Goal: Task Accomplishment & Management: Manage account settings

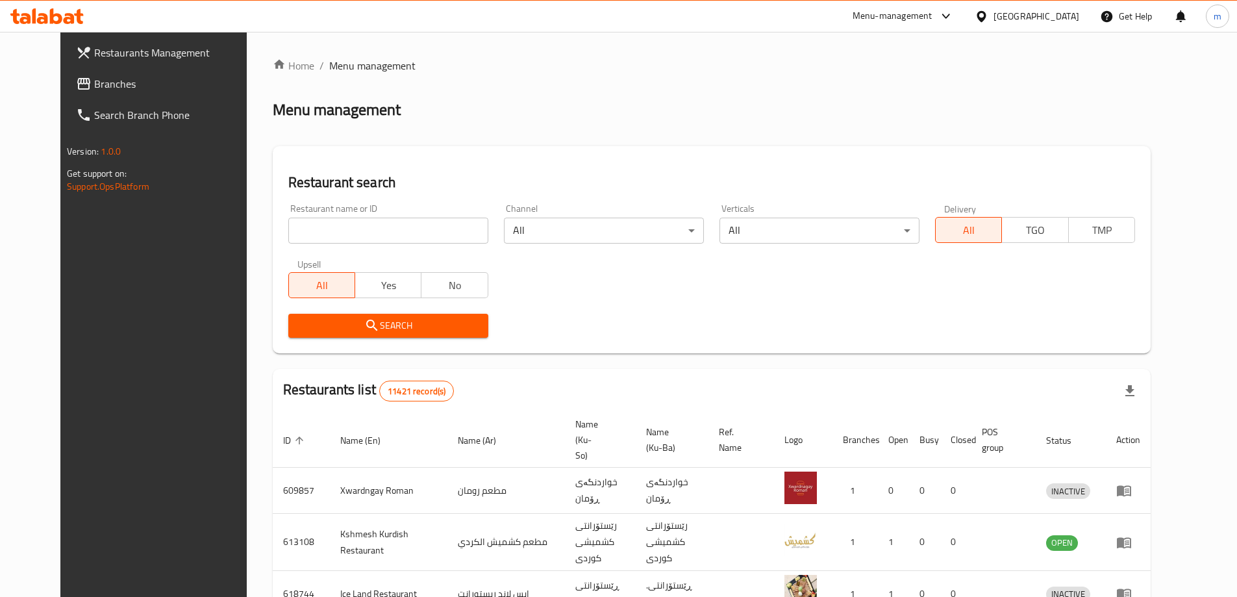
click at [288, 225] on input "search" at bounding box center [388, 231] width 200 height 26
paste input "TFK Restaurant"
type input "TFK Restaurant"
click at [387, 327] on span "Search" at bounding box center [388, 326] width 179 height 16
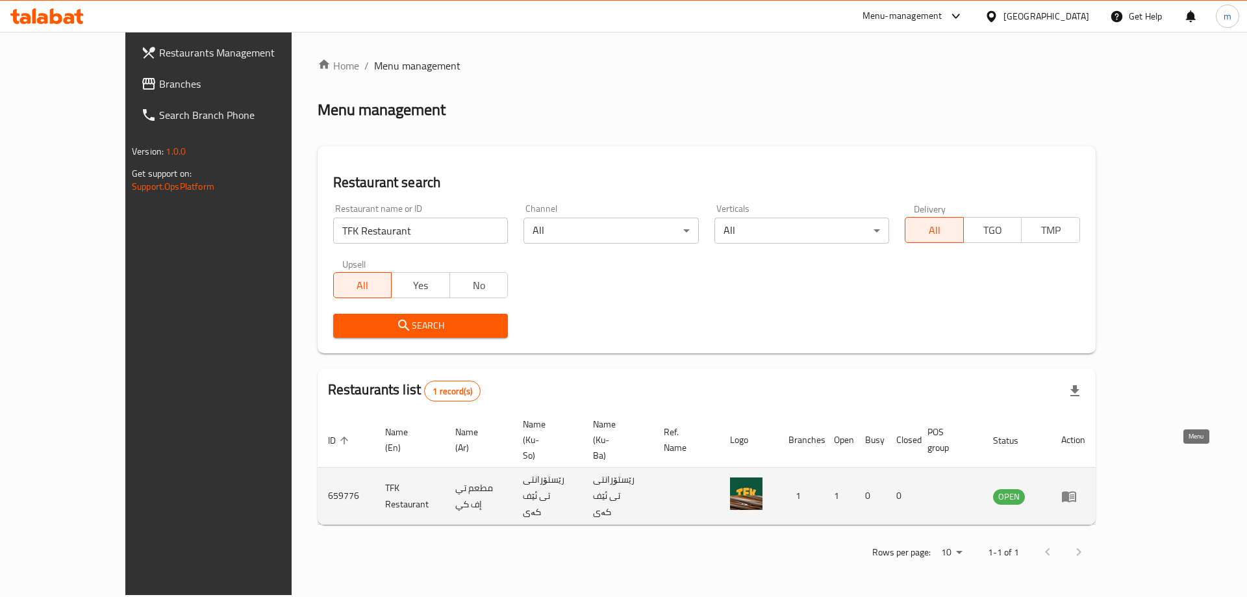
click at [1076, 491] on icon "enhanced table" at bounding box center [1069, 496] width 14 height 11
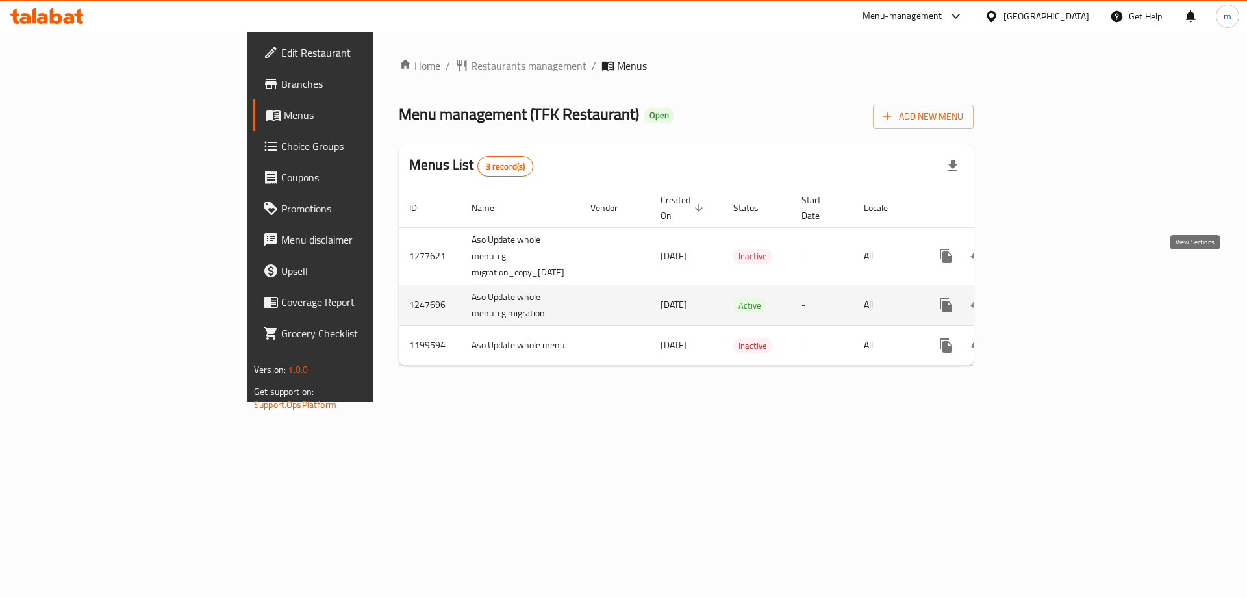
click at [1047, 297] on icon "enhanced table" at bounding box center [1040, 305] width 16 height 16
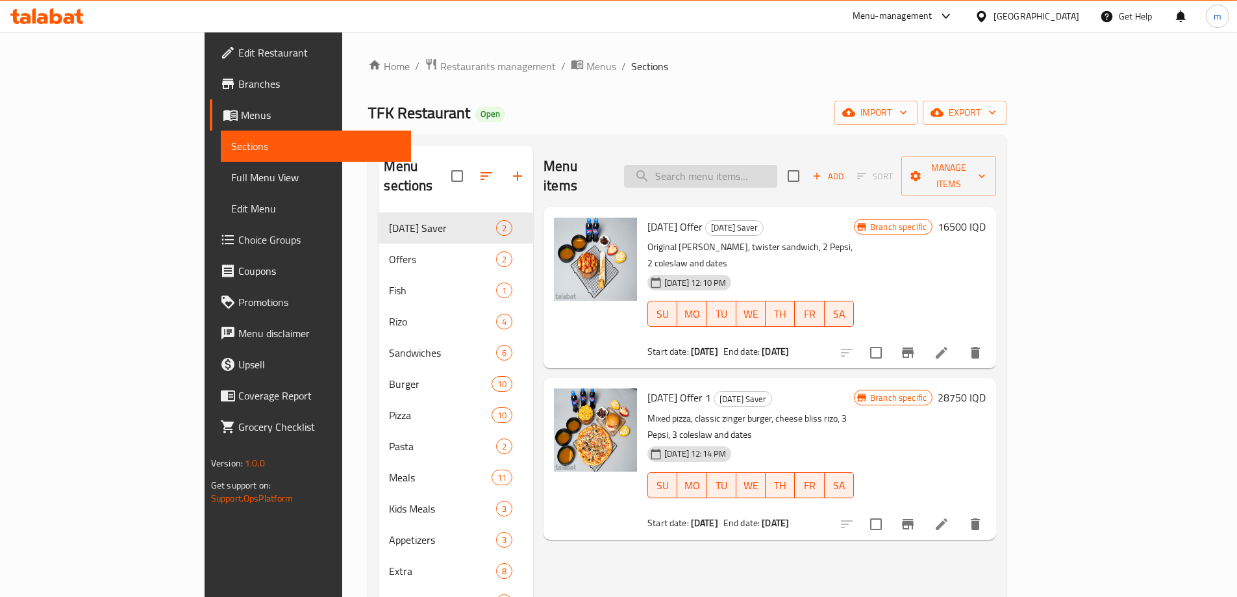
click at [762, 177] on input "search" at bounding box center [700, 176] width 153 height 23
paste input "Tfk pasta"
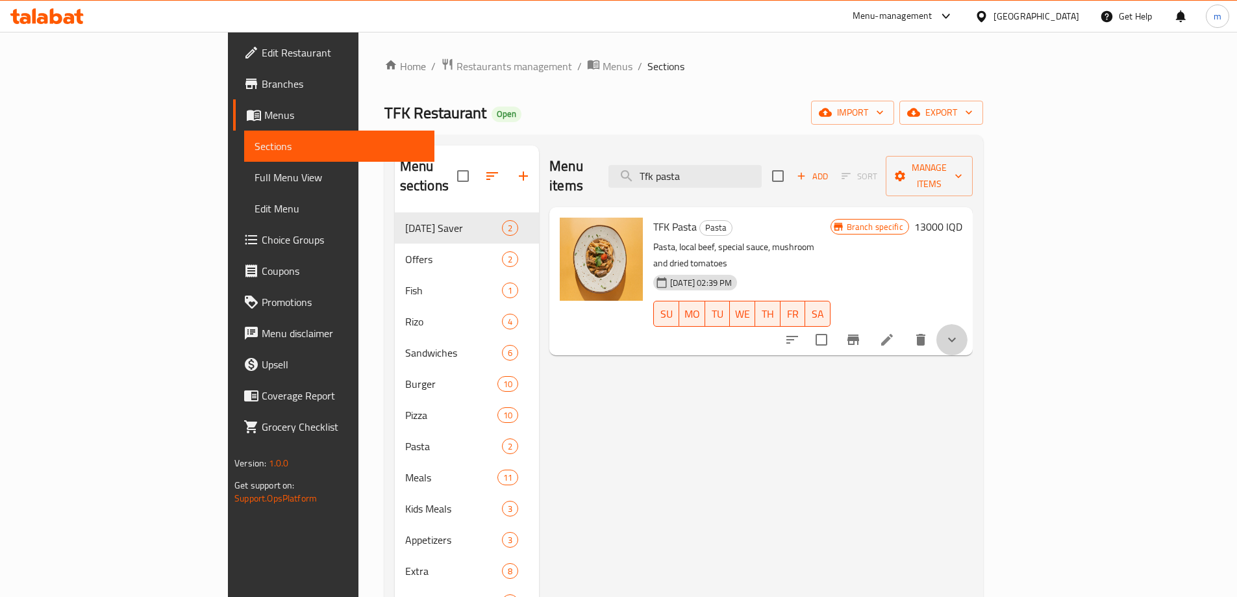
click at [967, 324] on button "show more" at bounding box center [951, 339] width 31 height 31
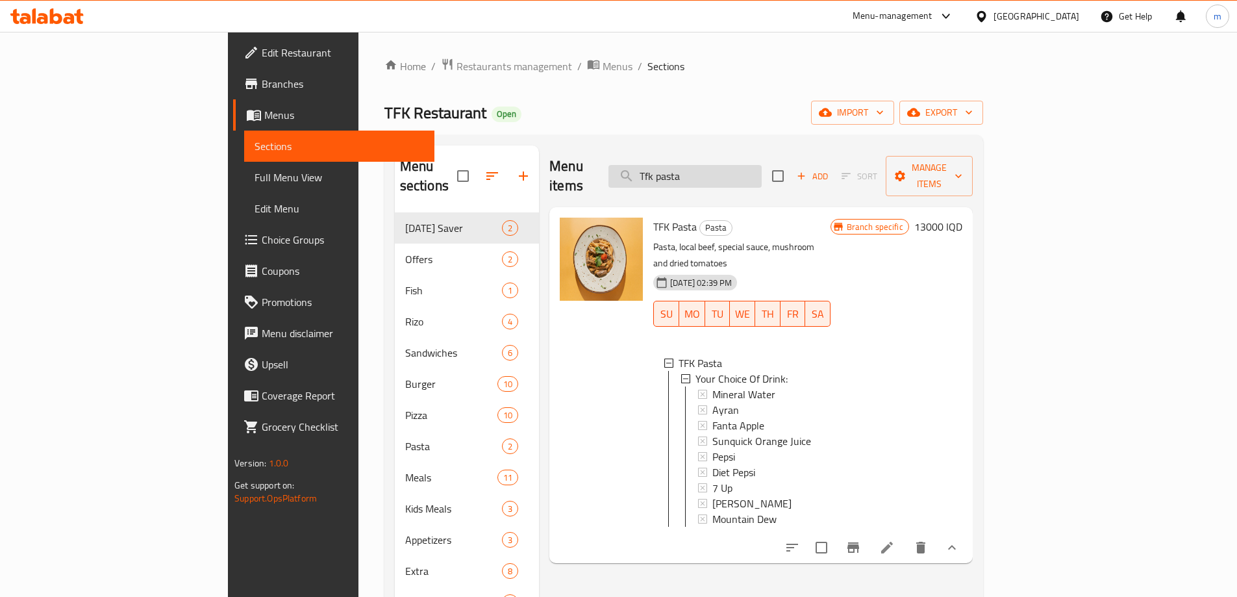
click at [762, 171] on input "Tfk pasta" at bounding box center [684, 176] width 153 height 23
paste input "[PERSON_NAME]"
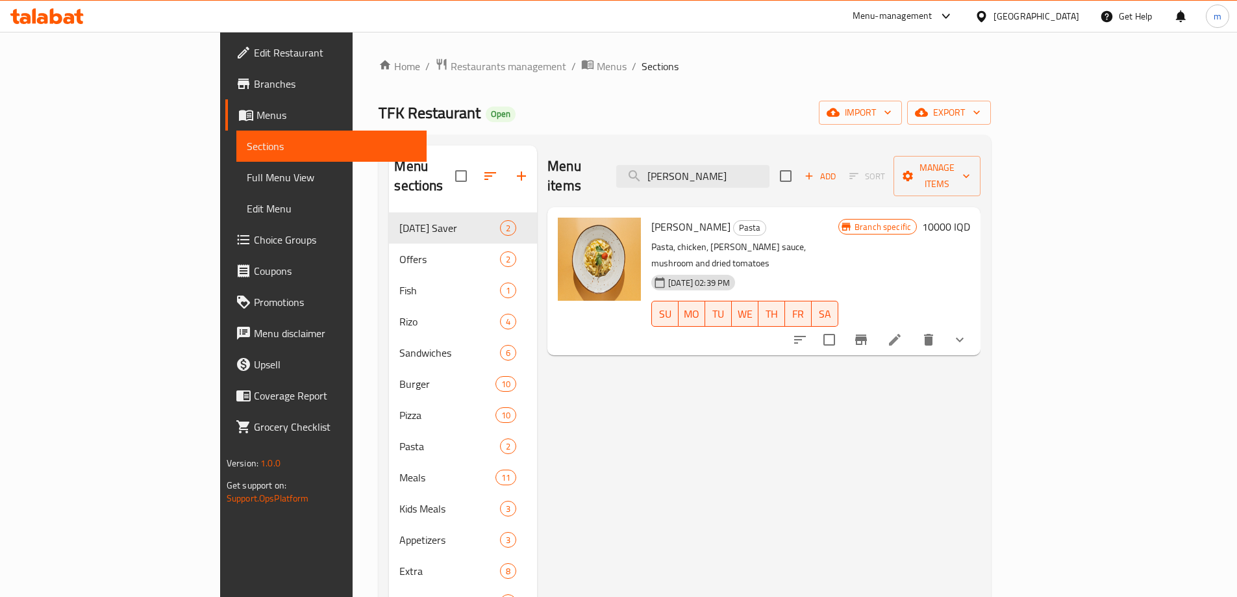
type input "[PERSON_NAME]"
click at [975, 324] on button "show more" at bounding box center [959, 339] width 31 height 31
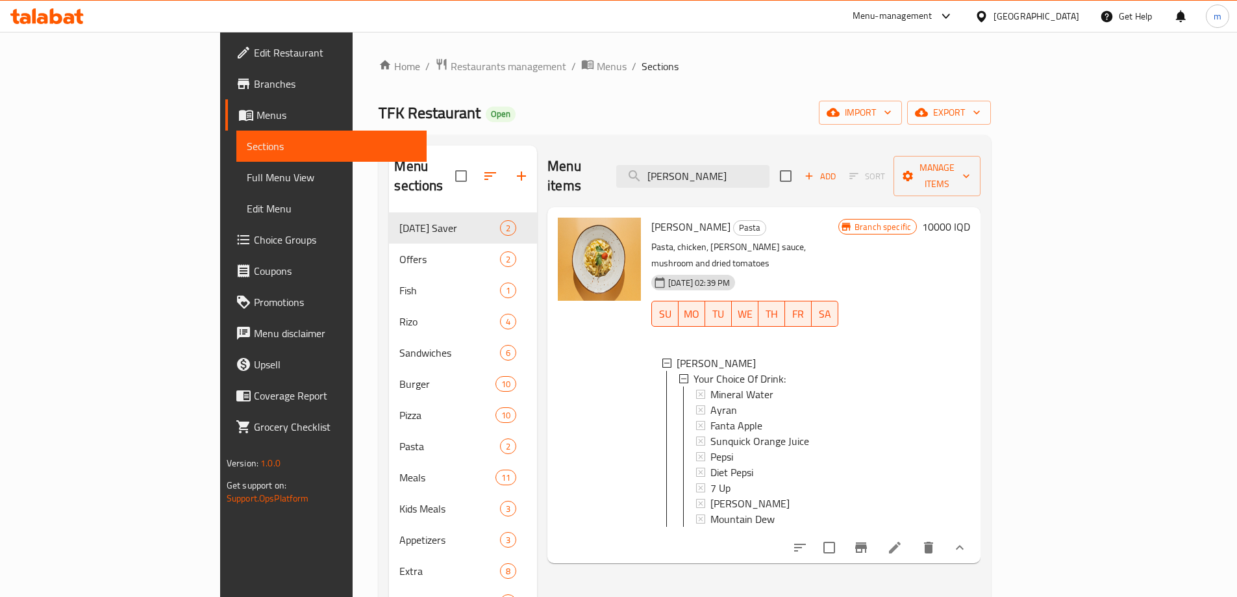
click at [254, 234] on span "Choice Groups" at bounding box center [335, 240] width 162 height 16
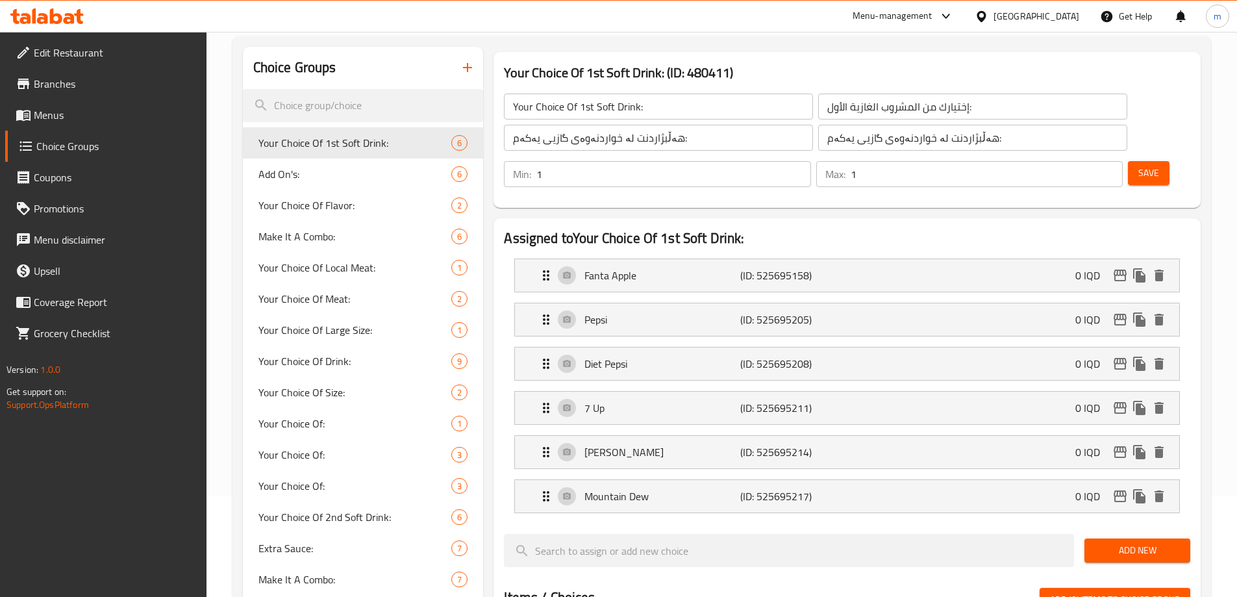
scroll to position [118, 0]
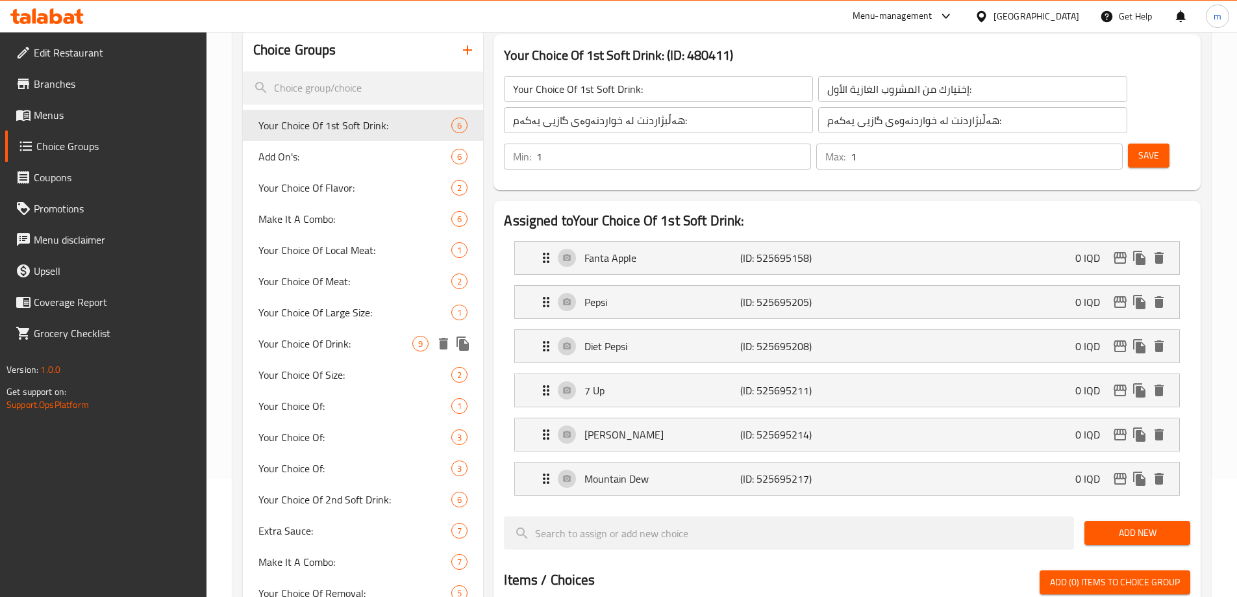
click at [351, 336] on span "Your Choice Of Drink:" at bounding box center [335, 344] width 155 height 16
type input "Your Choice Of Drink:"
type input "إختيارك من المشروب:"
type input "هەڵبژاردنت لە خواردنەوە:"
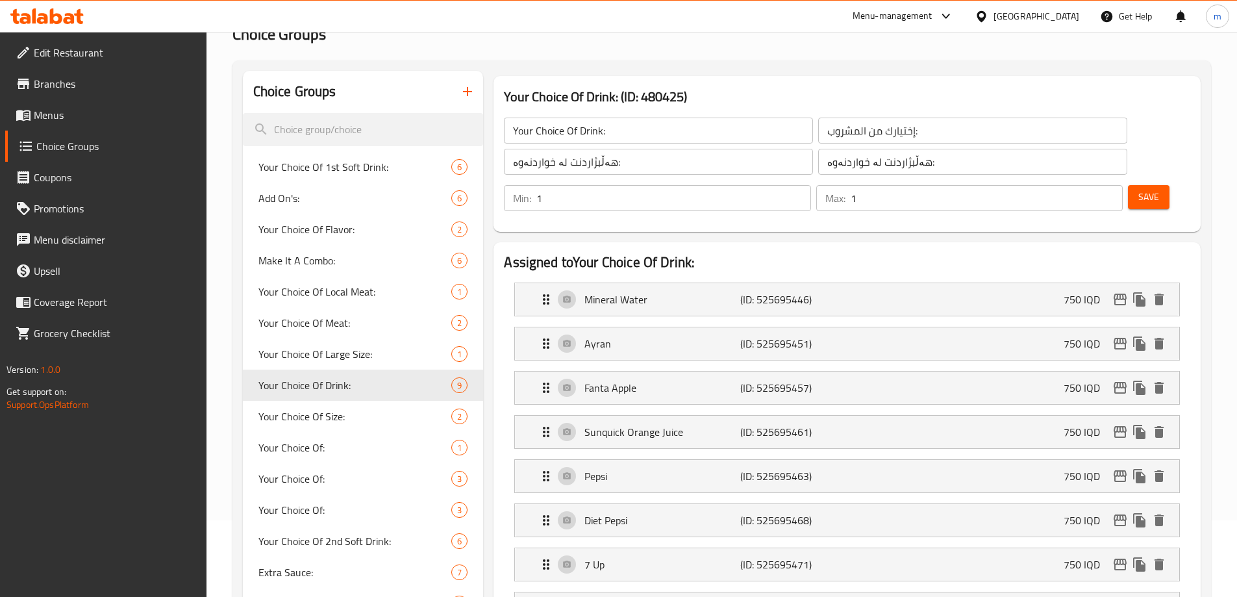
scroll to position [73, 0]
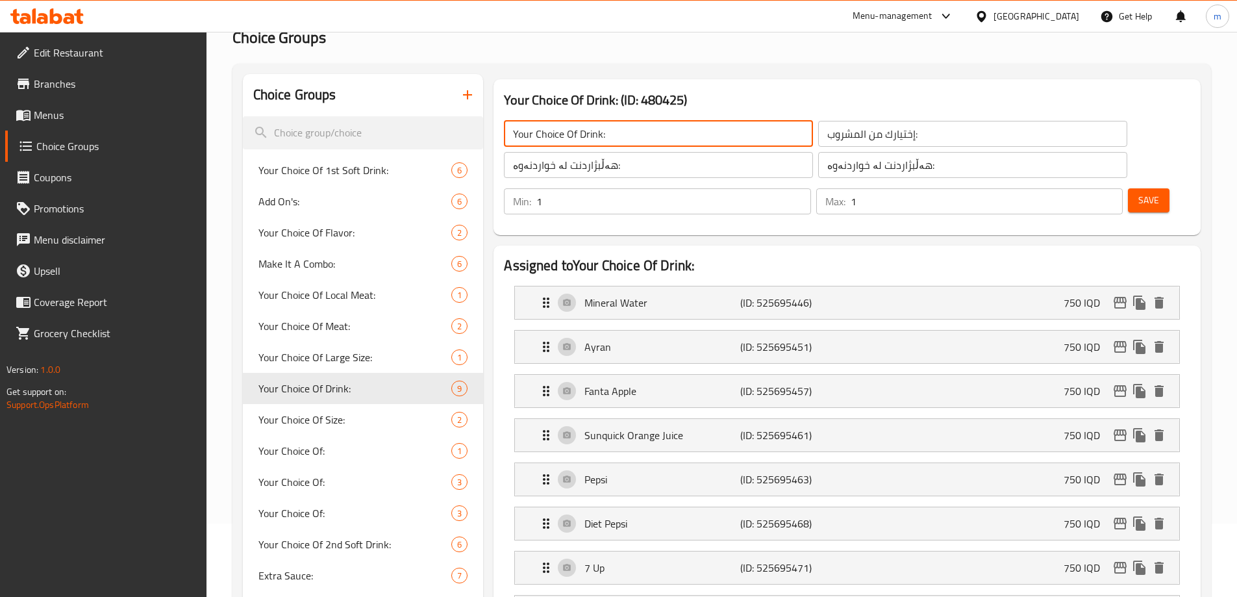
drag, startPoint x: 562, startPoint y: 134, endPoint x: 504, endPoint y: 141, distance: 57.5
click at [504, 141] on input "Your Choice Of Drink:" at bounding box center [658, 134] width 309 height 26
paste input "Add On's:"
type input "Add On's Of Drink:"
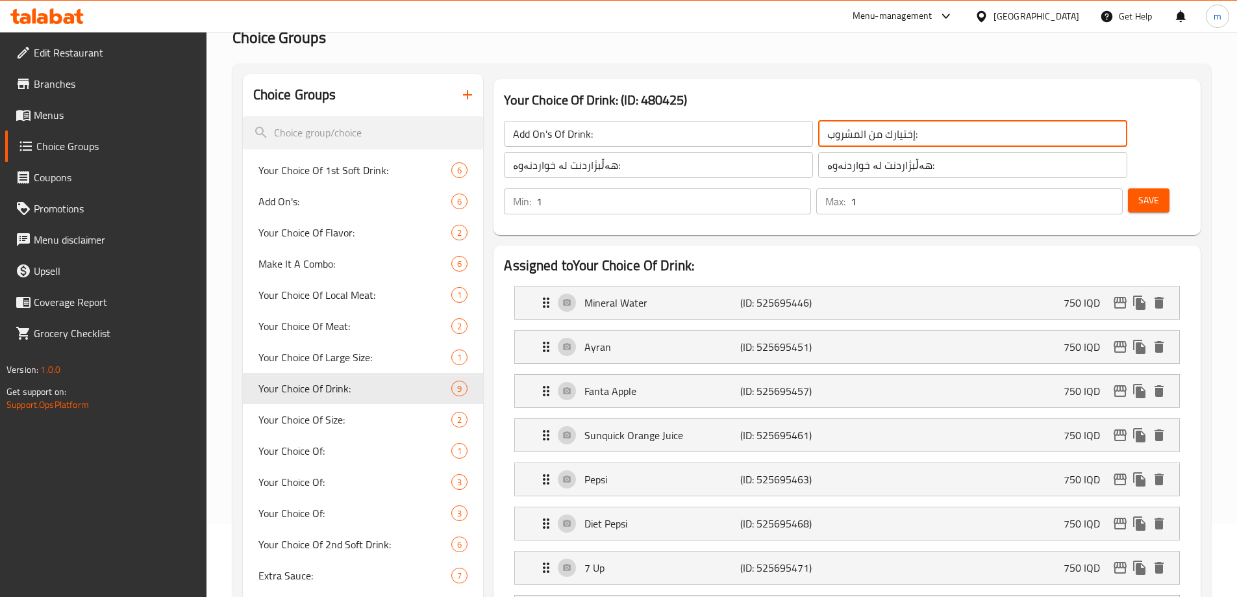
drag, startPoint x: 797, startPoint y: 138, endPoint x: 833, endPoint y: 138, distance: 35.7
click at [833, 138] on input "إختيارك من المشروب:" at bounding box center [972, 134] width 309 height 26
click at [915, 129] on input "إختيارك من المشروب:" at bounding box center [972, 134] width 309 height 26
drag, startPoint x: 915, startPoint y: 135, endPoint x: 949, endPoint y: 134, distance: 34.4
click at [949, 134] on input "إختيارك من المشروب:" at bounding box center [972, 134] width 309 height 26
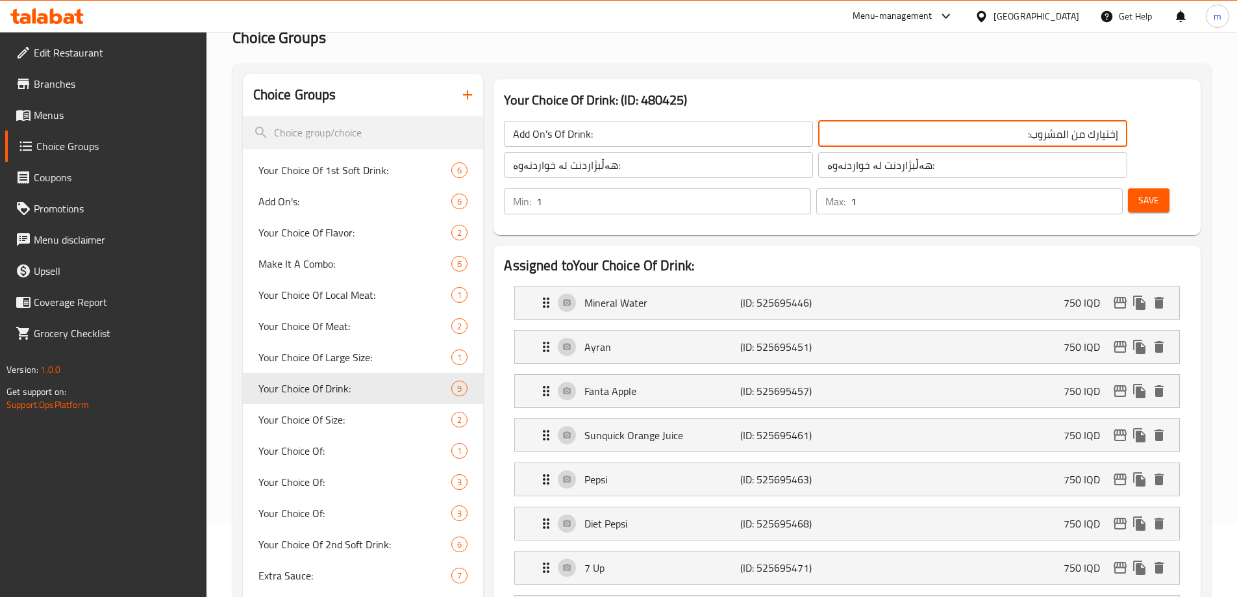
paste input "یادە:"
type input "زیادە: من المشروب:"
click at [654, 169] on input "هەڵبژاردنت لە خواردنەوە:" at bounding box center [658, 165] width 309 height 26
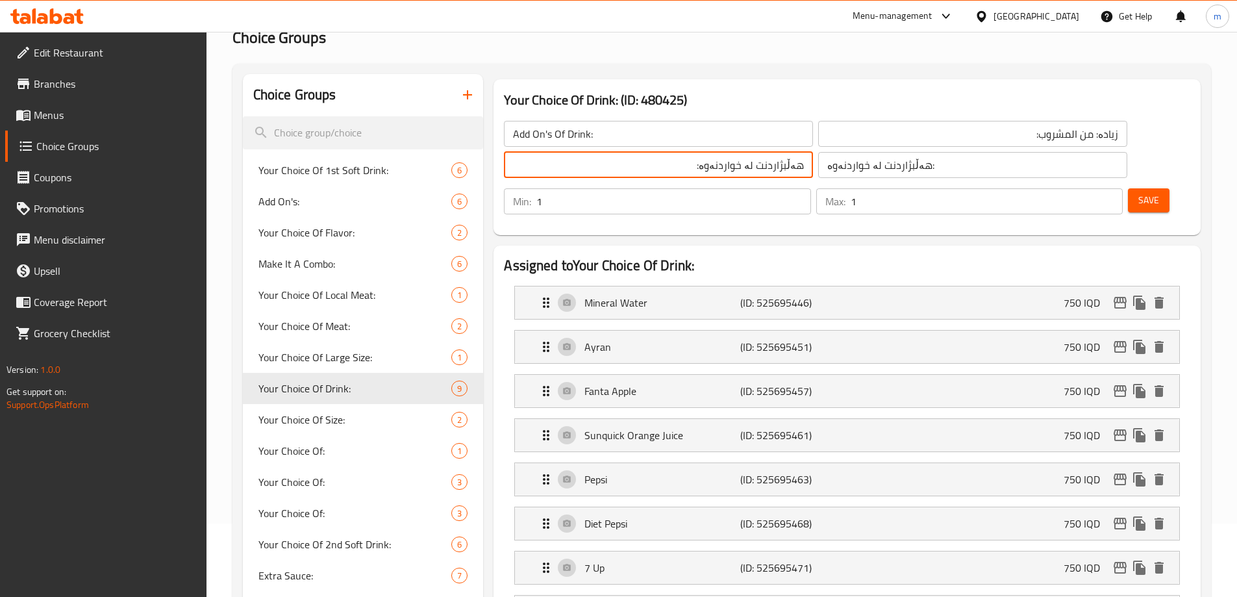
drag, startPoint x: 673, startPoint y: 168, endPoint x: 739, endPoint y: 172, distance: 65.7
click at [739, 172] on div "Add On's Of Drink: ​ زیادە: من المشروب: ​ هەڵبژاردنت لە خواردنەوە: ​ هەڵبژاردنت…" at bounding box center [815, 149] width 638 height 73
paste input "زیادە:"
type input "زیادە لە خواردنەوە:"
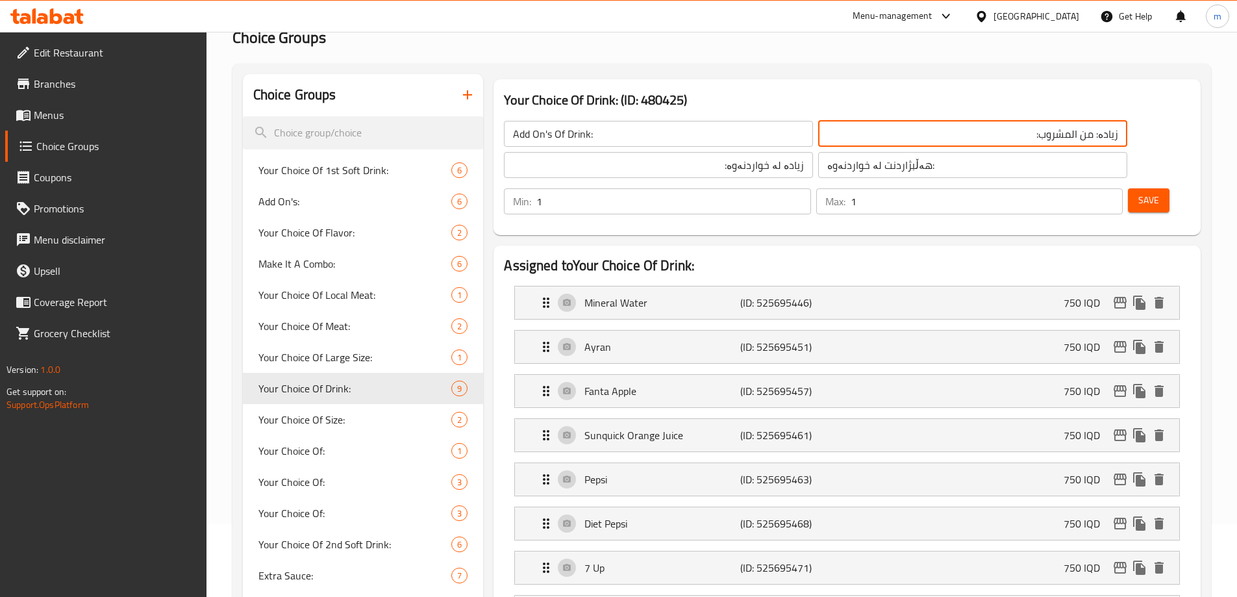
drag, startPoint x: 922, startPoint y: 139, endPoint x: 969, endPoint y: 137, distance: 46.8
click at [969, 137] on div "Add On's Of Drink: ​ زیادە: من المشروب: ​ زیادە لە خواردنەوە: ​ هەڵبژاردنت لە خ…" at bounding box center [847, 167] width 697 height 125
paste input "لإضافات:"
type input "الإضافات من المشروب:"
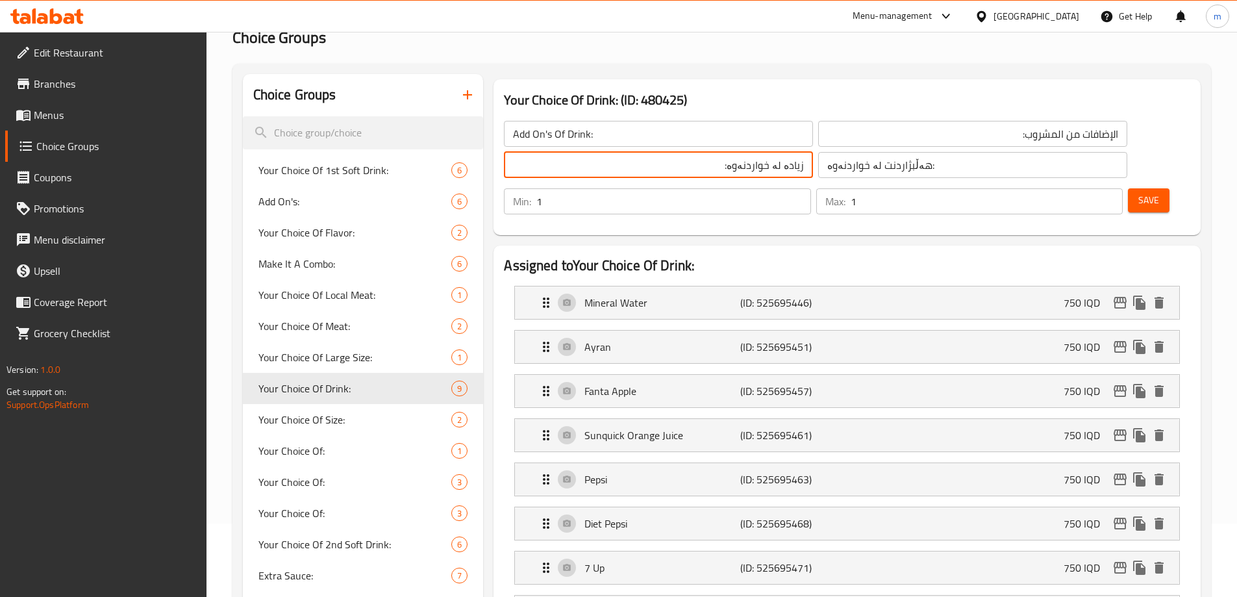
drag, startPoint x: 627, startPoint y: 164, endPoint x: 723, endPoint y: 165, distance: 95.4
click at [723, 165] on input "زیادە لە خواردنەوە:" at bounding box center [658, 165] width 309 height 26
click at [868, 165] on input "هەڵبژاردنت لە خواردنەوە:" at bounding box center [972, 165] width 309 height 26
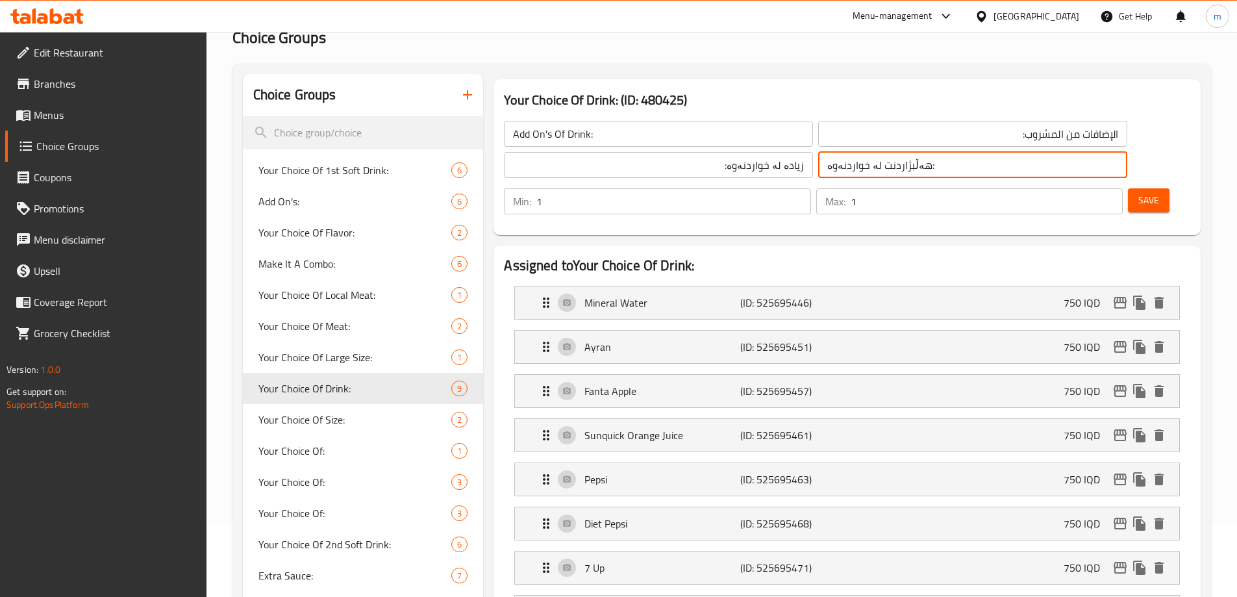
click at [868, 165] on input "هەڵبژاردنت لە خواردنەوە:" at bounding box center [972, 165] width 309 height 26
paste input "زیادە"
type input "زیادە لە خواردنەوە:"
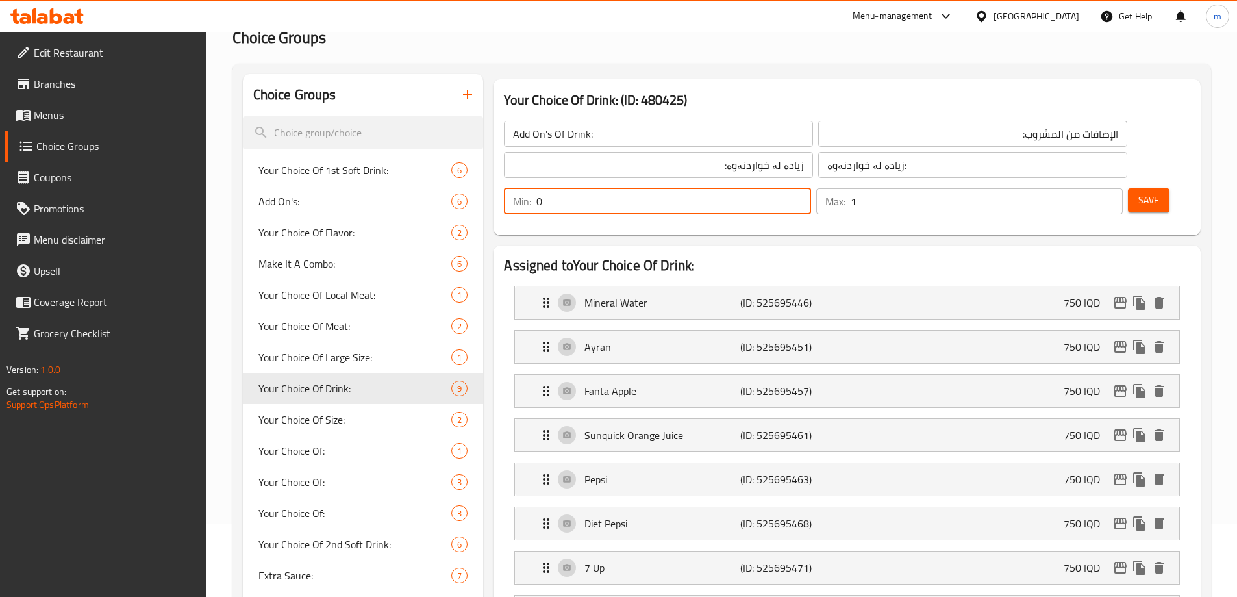
type input "0"
click at [810, 188] on input "0" at bounding box center [673, 201] width 274 height 26
type input "0"
click at [1086, 188] on input "0" at bounding box center [987, 201] width 272 height 26
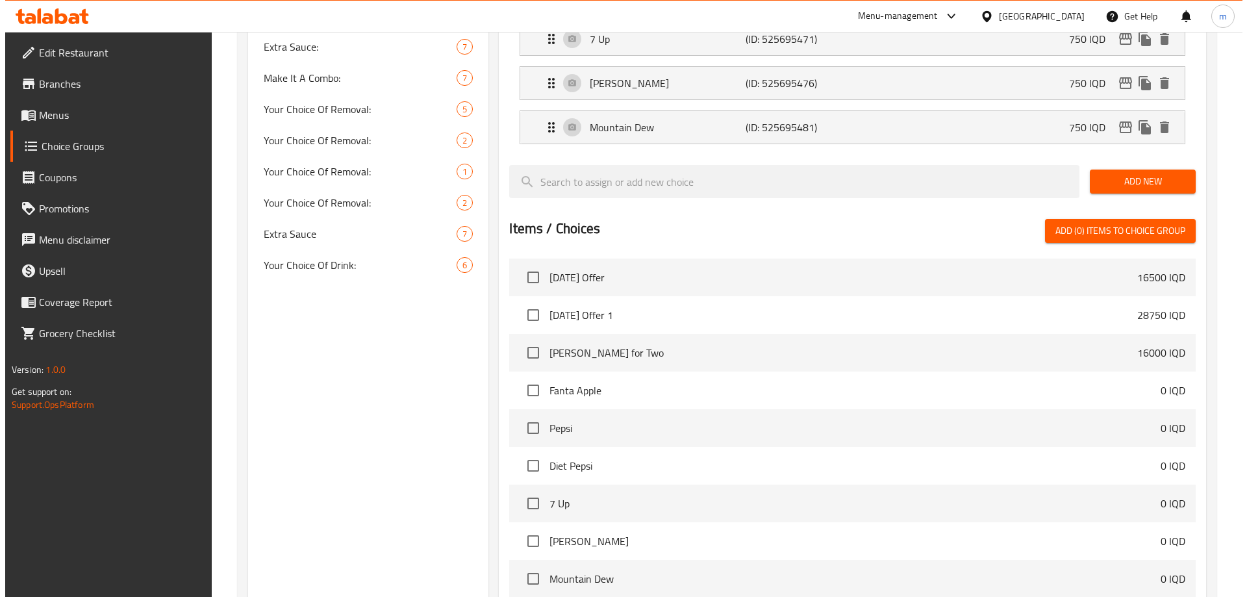
scroll to position [723, 0]
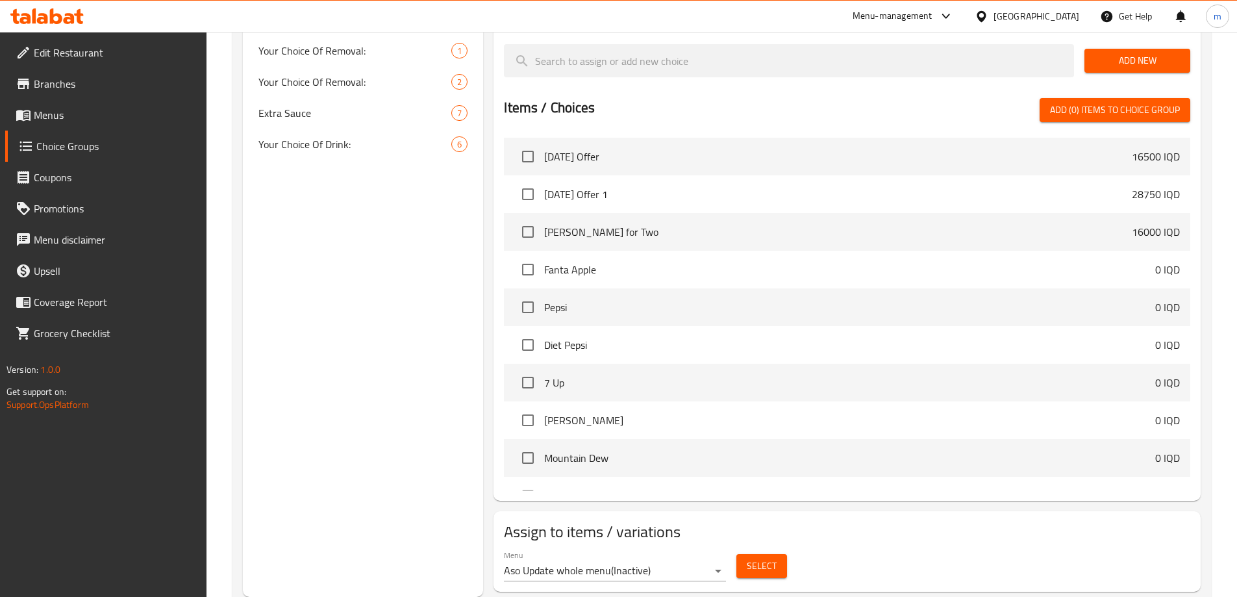
click at [710, 550] on div "Menu Aso Update whole menu ( Inactive )" at bounding box center [615, 565] width 222 height 31
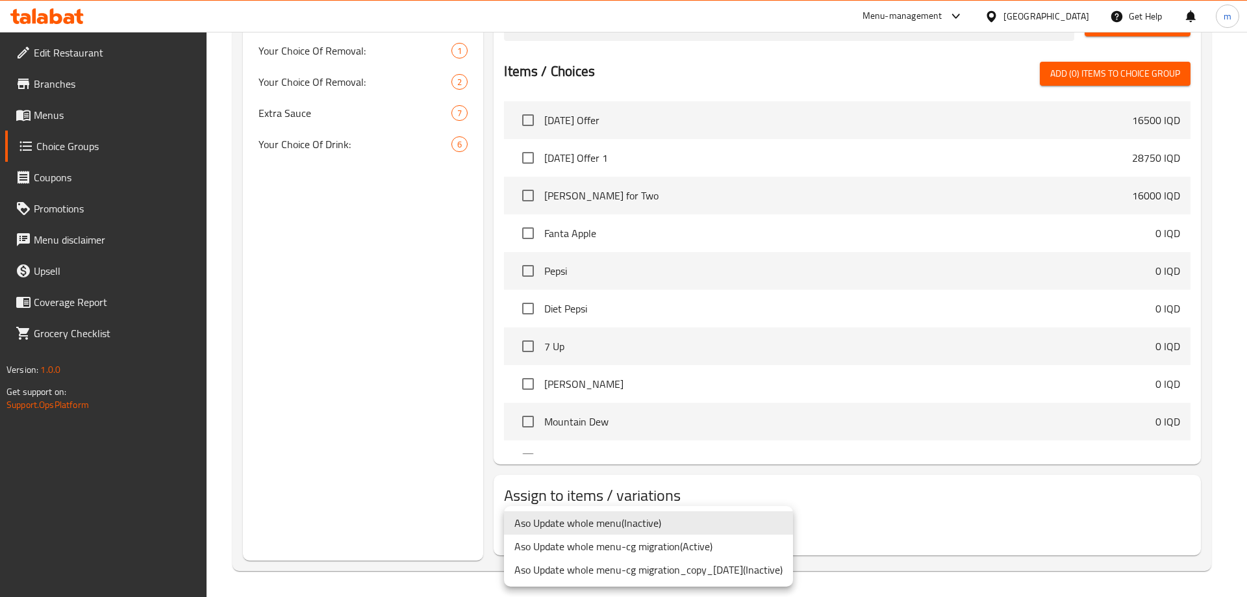
click at [703, 542] on li "Aso Update whole menu-cg migration ( Active )" at bounding box center [648, 545] width 289 height 23
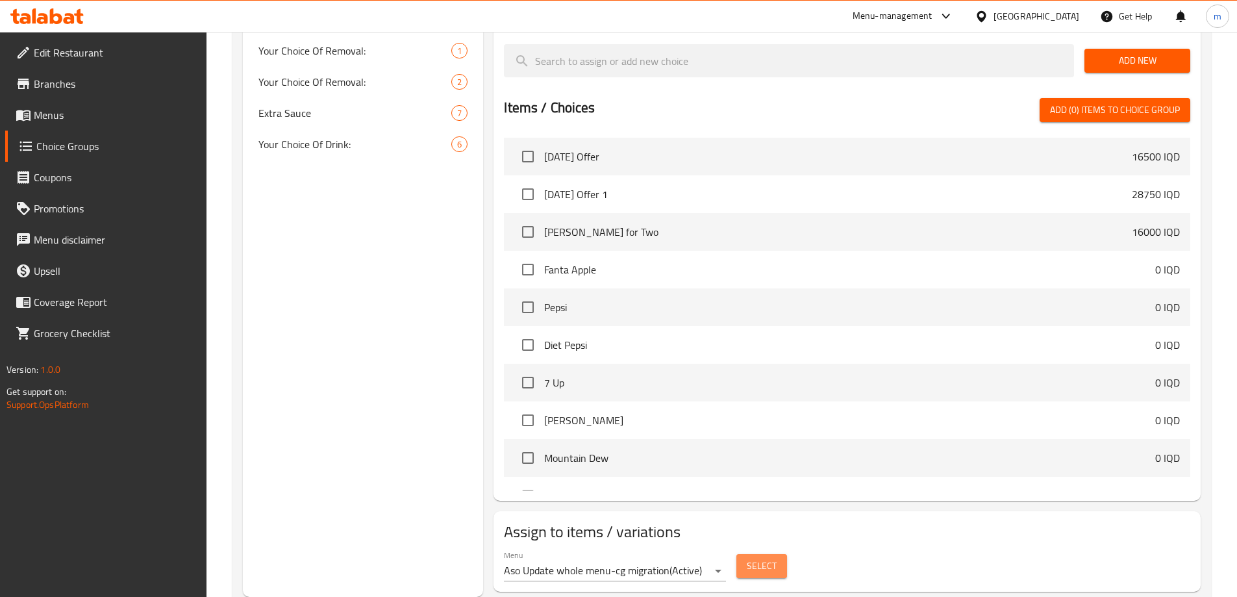
click at [776, 554] on button "Select" at bounding box center [761, 566] width 51 height 24
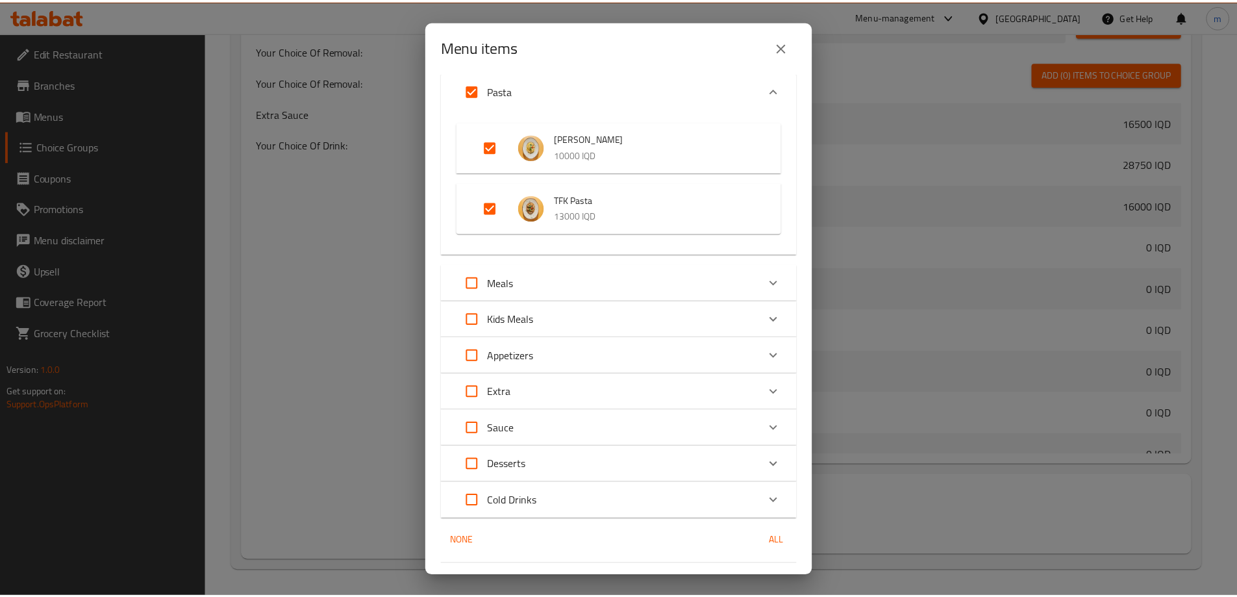
scroll to position [310, 0]
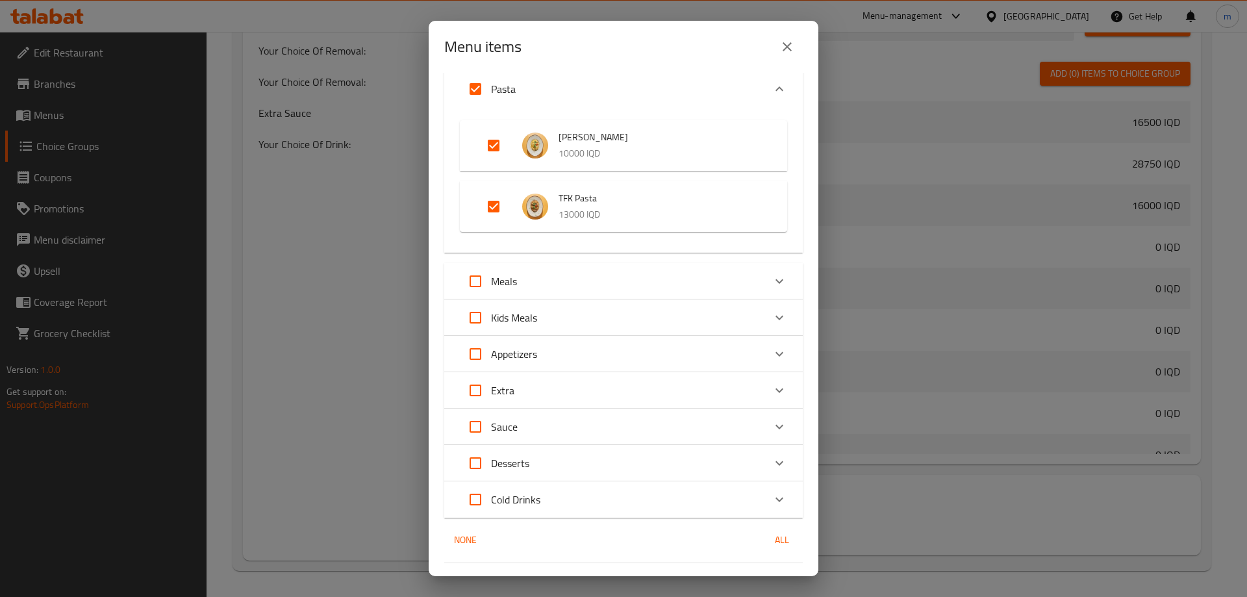
click at [788, 51] on icon "close" at bounding box center [787, 47] width 16 height 16
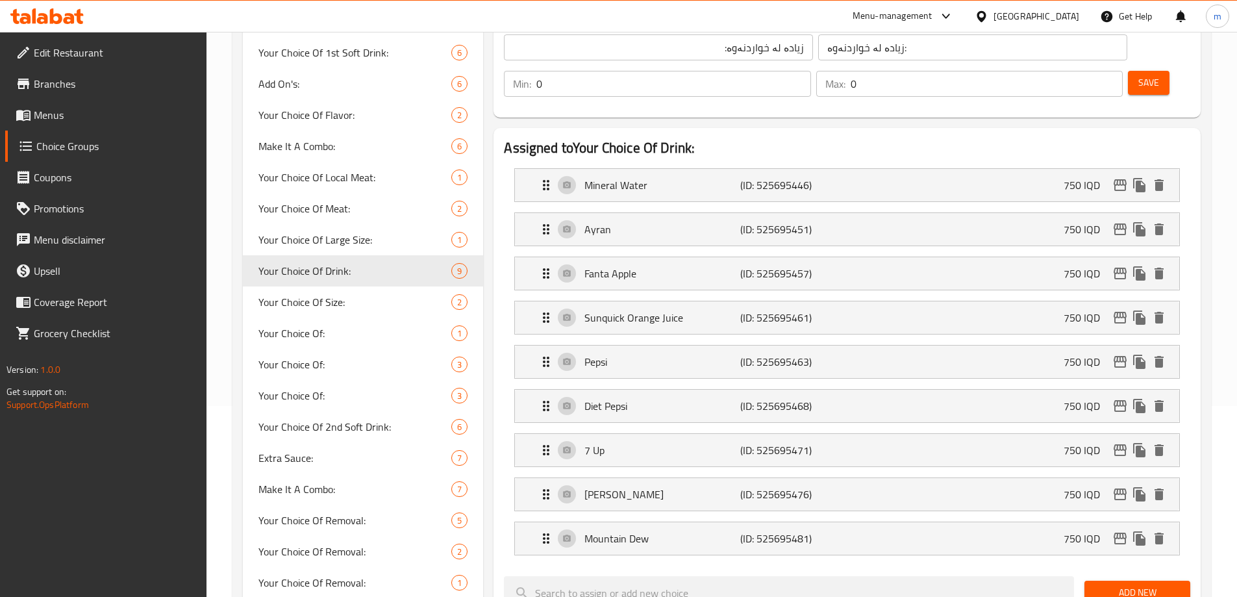
scroll to position [0, 0]
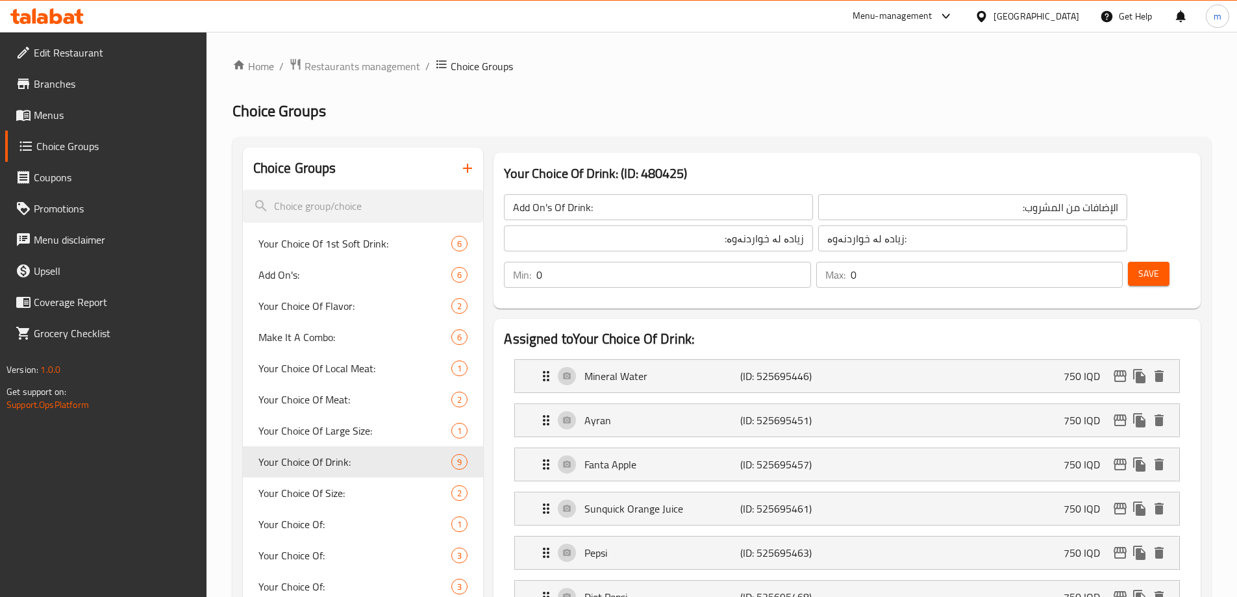
click at [1138, 266] on span "Save" at bounding box center [1148, 274] width 21 height 16
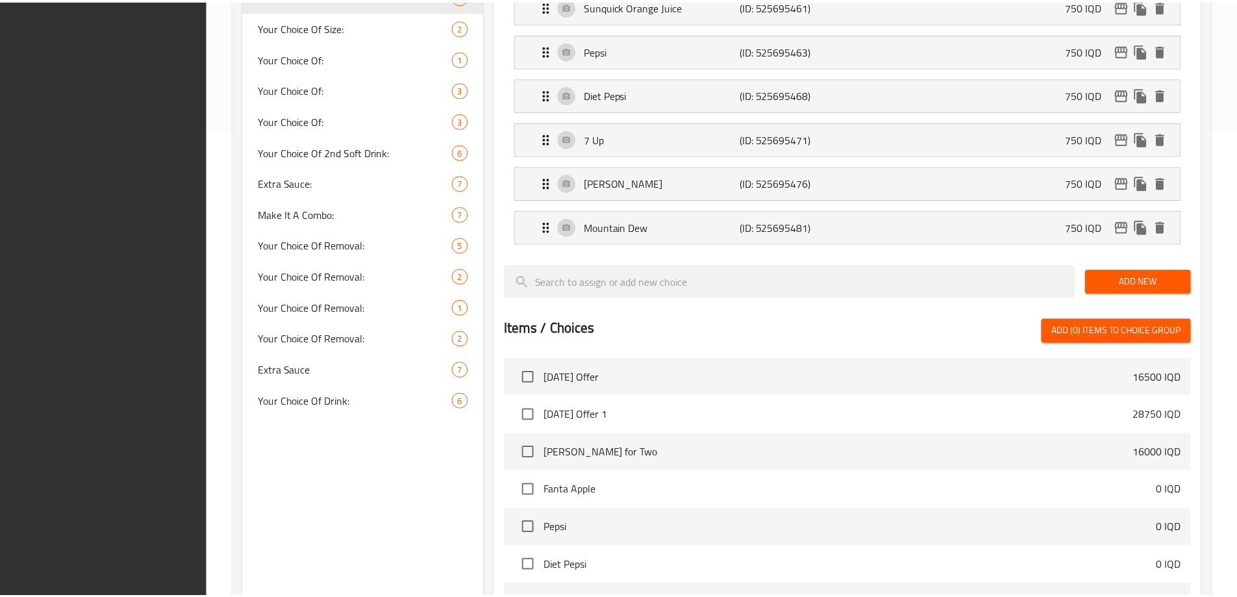
scroll to position [723, 0]
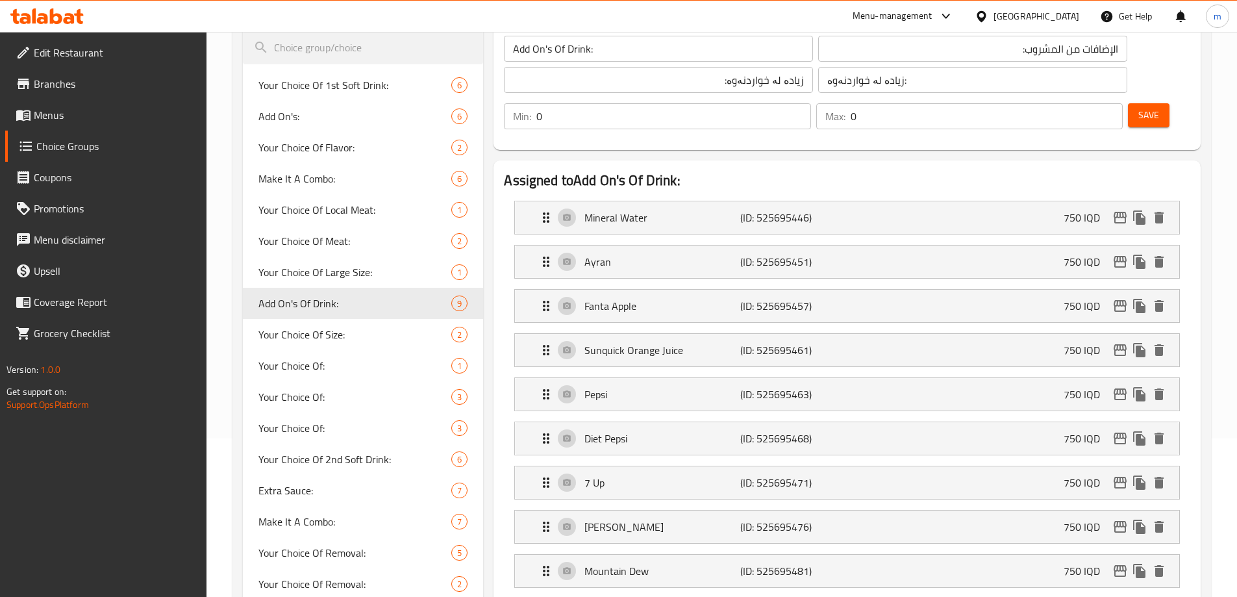
scroll to position [114, 0]
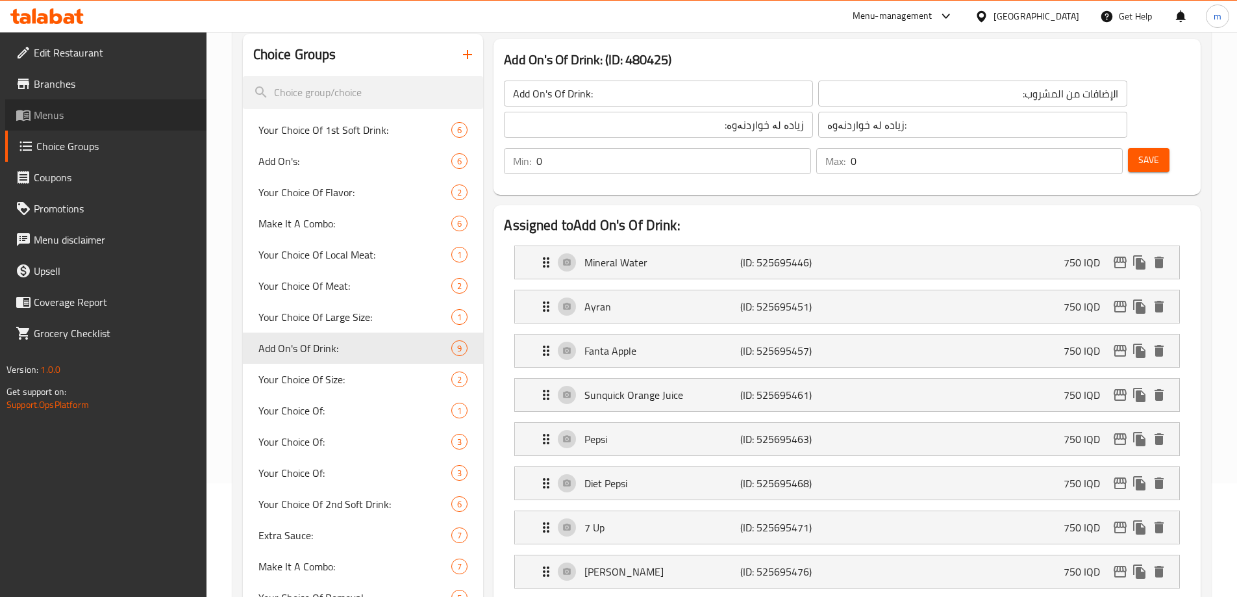
click at [73, 112] on span "Menus" at bounding box center [115, 115] width 162 height 16
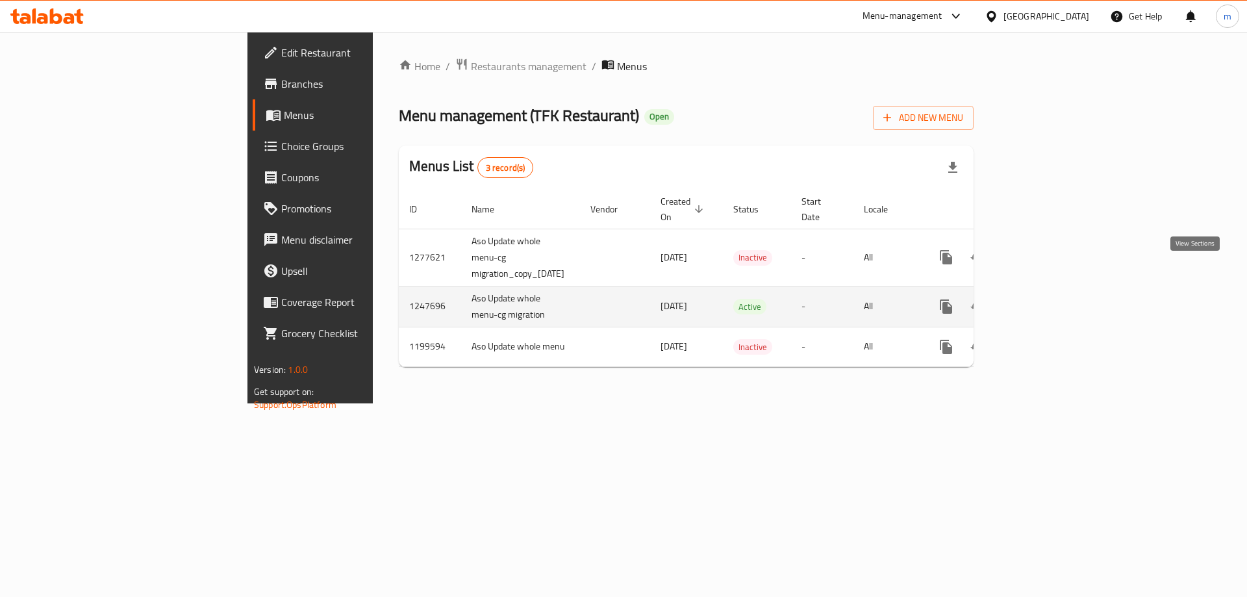
click at [1045, 301] on icon "enhanced table" at bounding box center [1040, 307] width 12 height 12
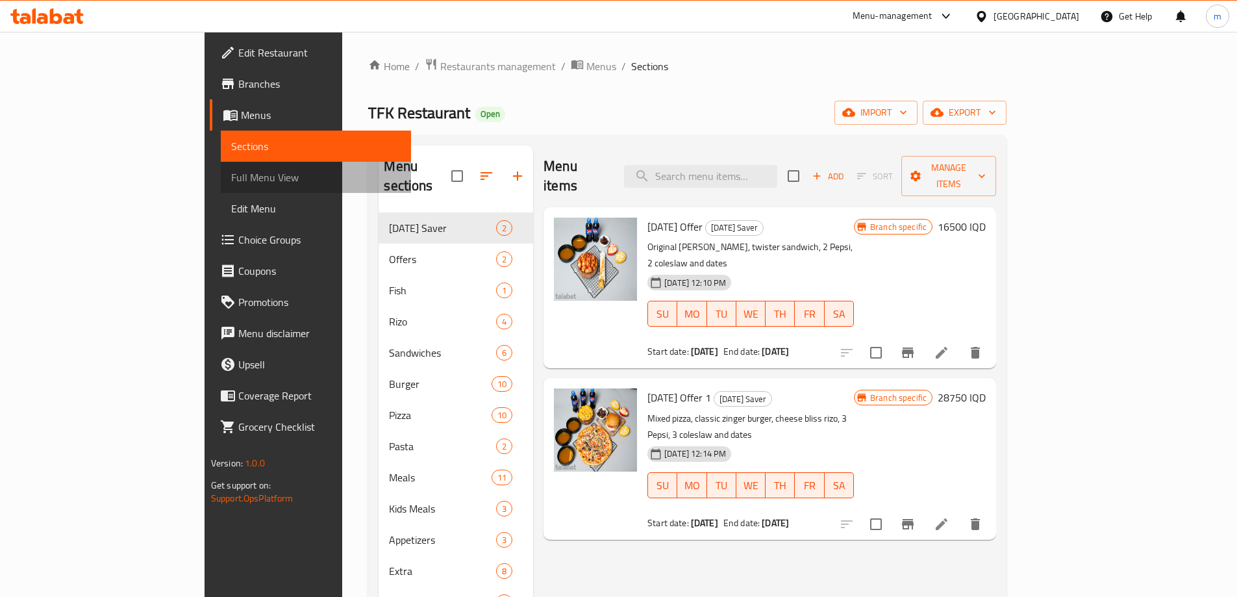
click at [231, 170] on span "Full Menu View" at bounding box center [315, 177] width 169 height 16
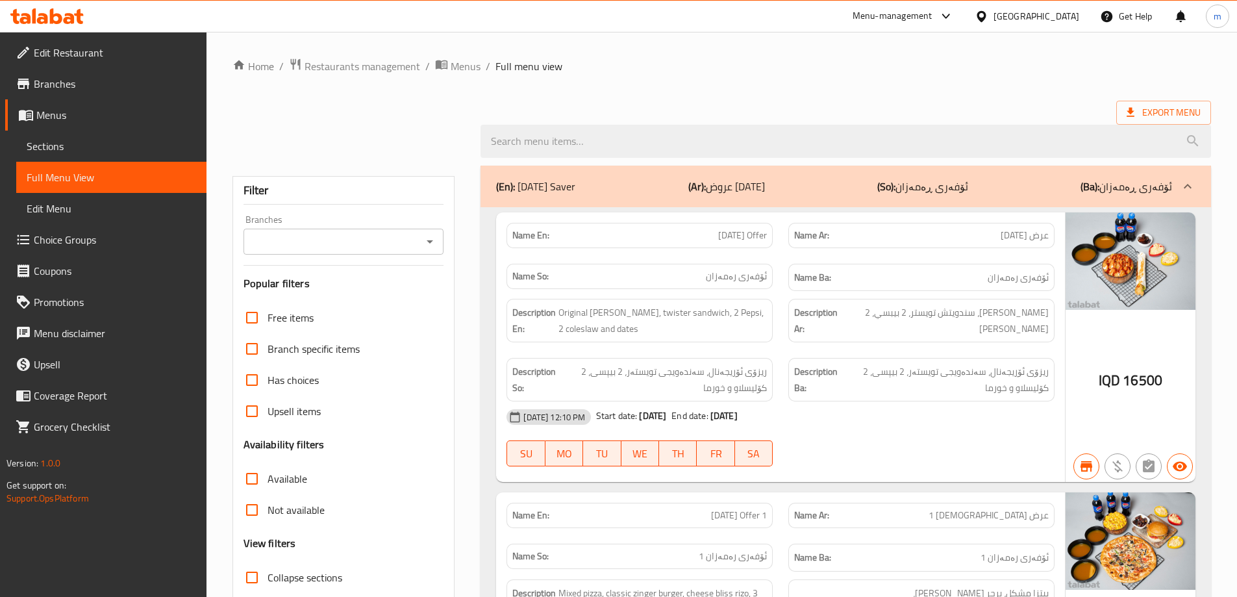
click at [433, 242] on icon "Open" at bounding box center [430, 242] width 16 height 16
click at [428, 241] on icon "Close" at bounding box center [430, 242] width 16 height 16
click at [430, 240] on icon "Open" at bounding box center [430, 241] width 6 height 3
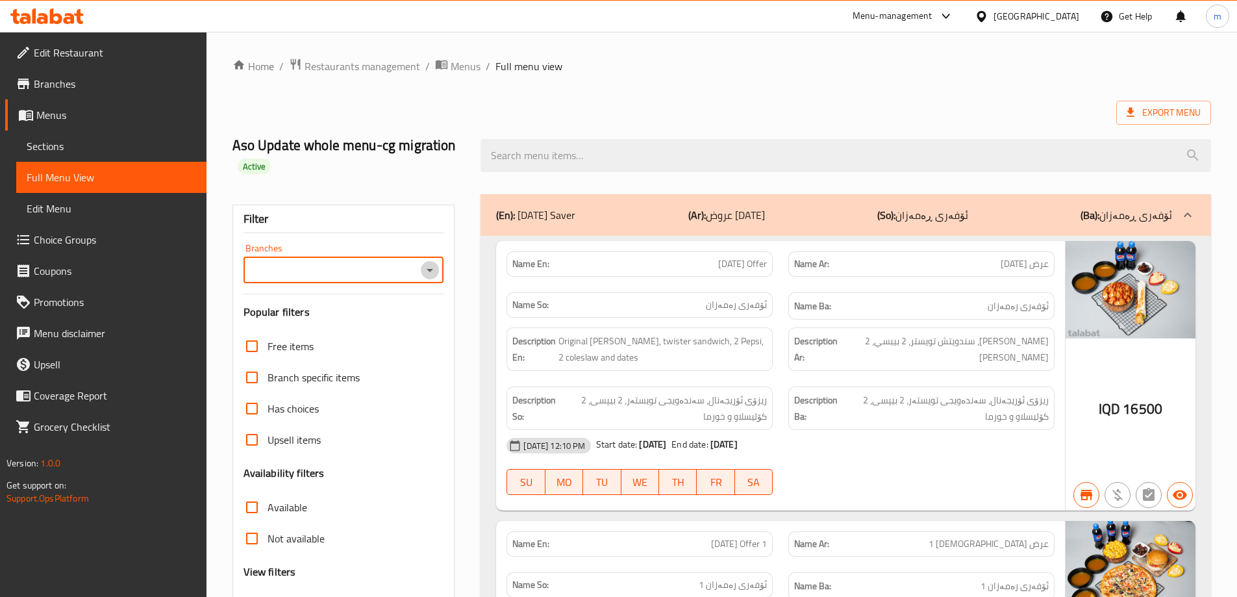
click at [421, 272] on button "Open" at bounding box center [430, 270] width 18 height 18
click at [416, 323] on li "TFK Restaurant, Hawlere Nwe" at bounding box center [342, 325] width 201 height 23
type input "TFK Restaurant, Hawlere Nwe"
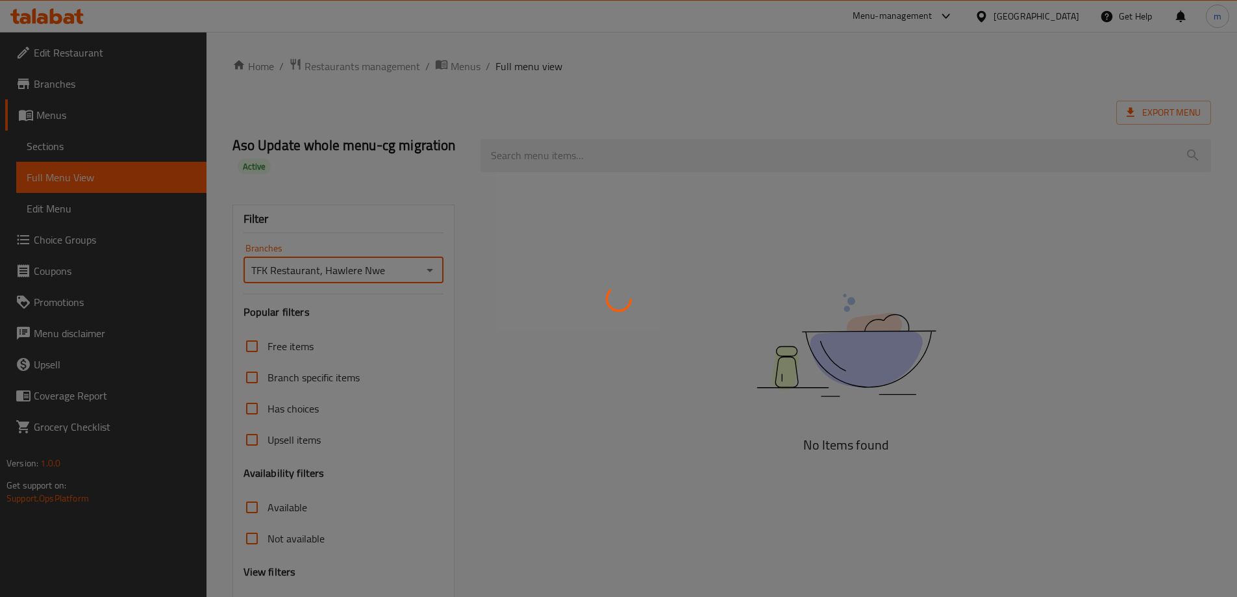
scroll to position [77, 0]
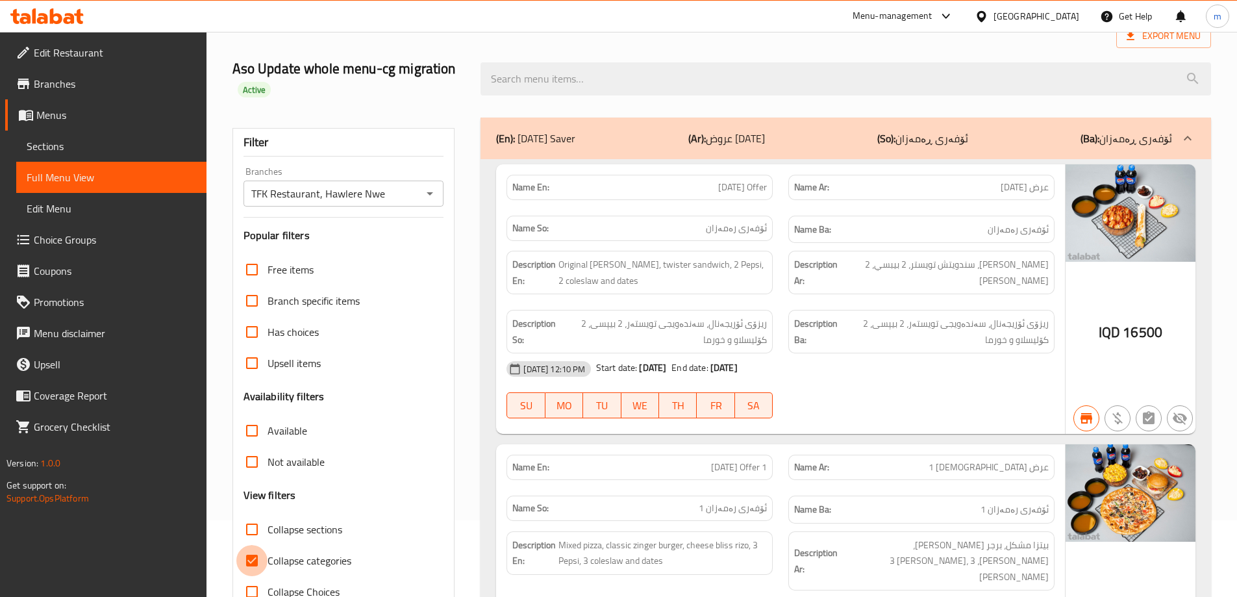
click at [255, 560] on input "Collapse categories" at bounding box center [251, 560] width 31 height 31
checkbox input "false"
click at [253, 529] on input "Collapse sections" at bounding box center [251, 529] width 31 height 31
checkbox input "true"
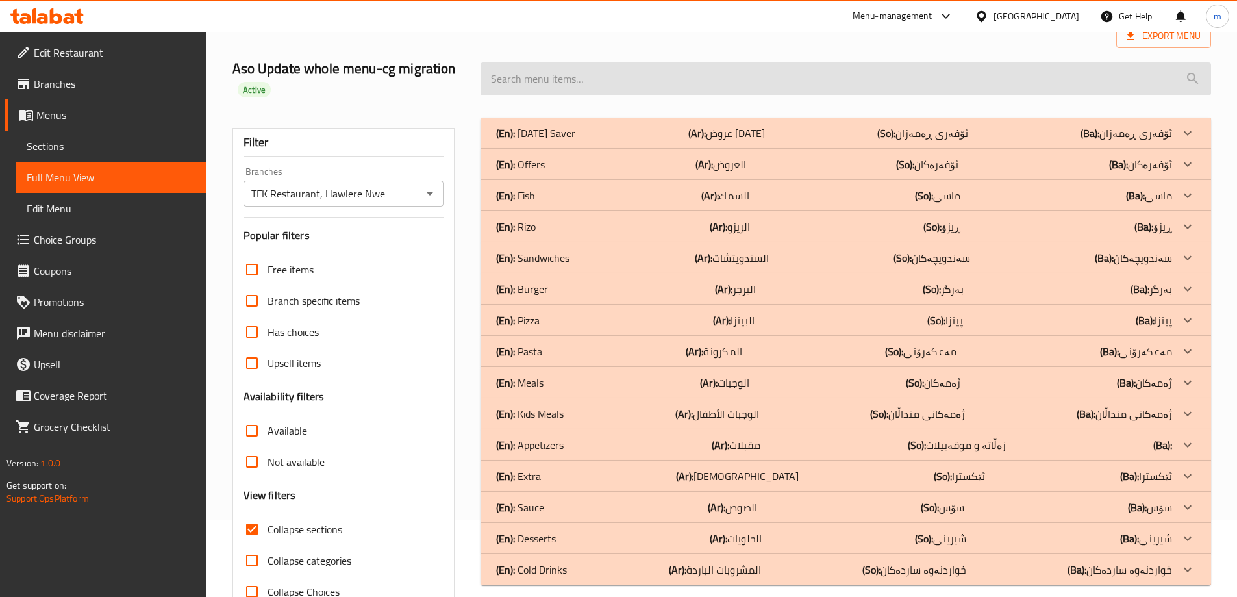
click at [555, 83] on input "search" at bounding box center [845, 78] width 730 height 33
paste input "TFK Restaurant"
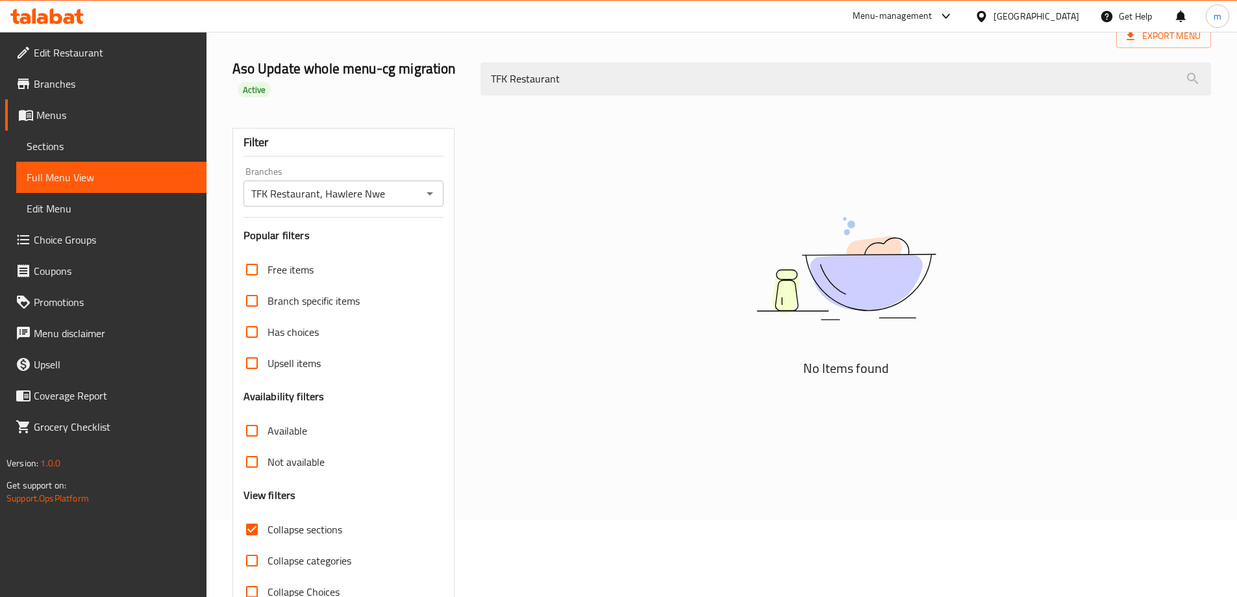
drag, startPoint x: 593, startPoint y: 72, endPoint x: 474, endPoint y: 79, distance: 119.0
click at [475, 79] on div "TFK Restaurant" at bounding box center [846, 79] width 746 height 49
paste input "fk pasta"
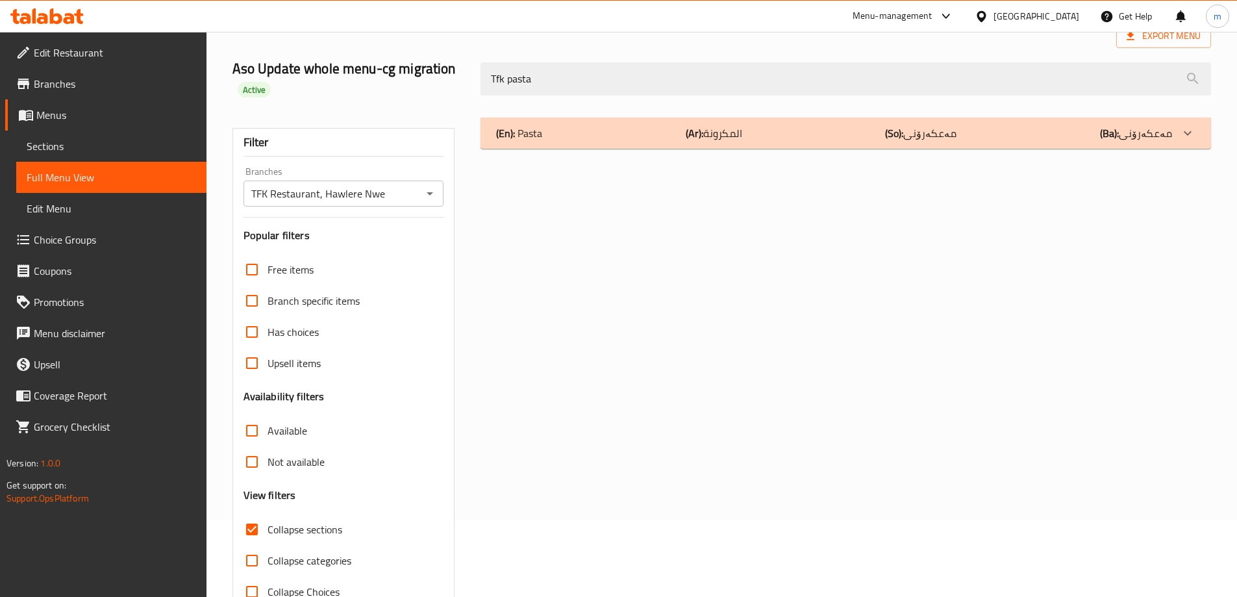
click at [599, 120] on div "(En): Pasta (Ar): المكرونة (So): مەعکەرۆنی (Ba): مەعکەرۆنی" at bounding box center [845, 133] width 730 height 31
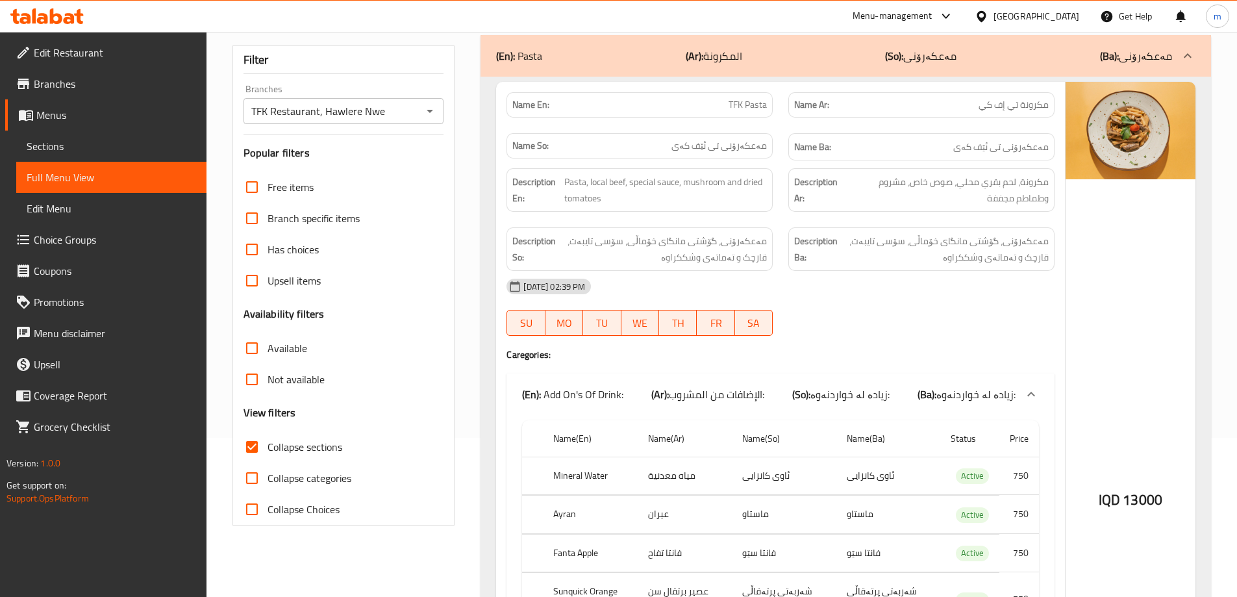
scroll to position [0, 0]
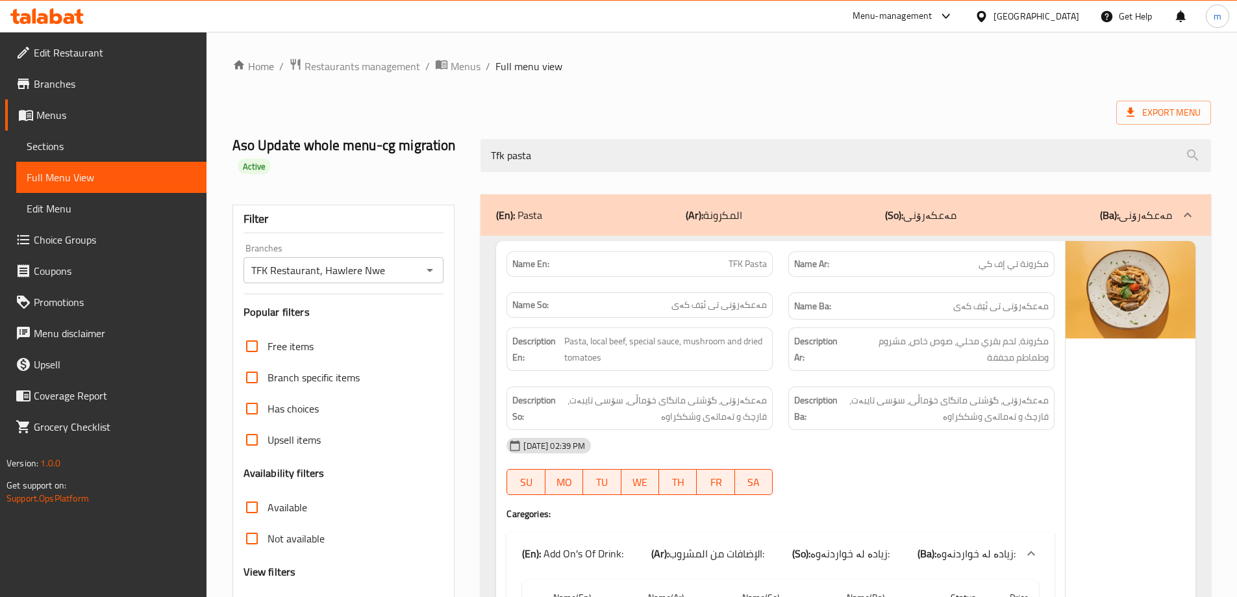
drag, startPoint x: 560, startPoint y: 168, endPoint x: 449, endPoint y: 158, distance: 111.4
click at [449, 158] on div "Aso Update whole menu-cg migration Active Tfk pasta" at bounding box center [722, 155] width 994 height 77
paste input "[PERSON_NAME]"
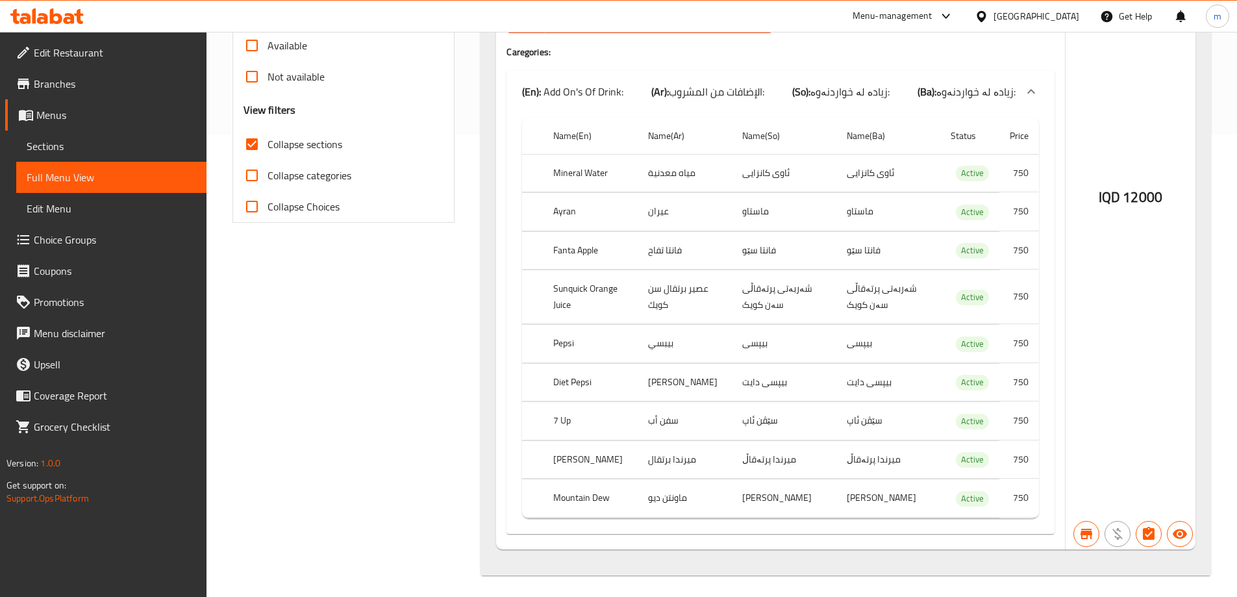
scroll to position [466, 0]
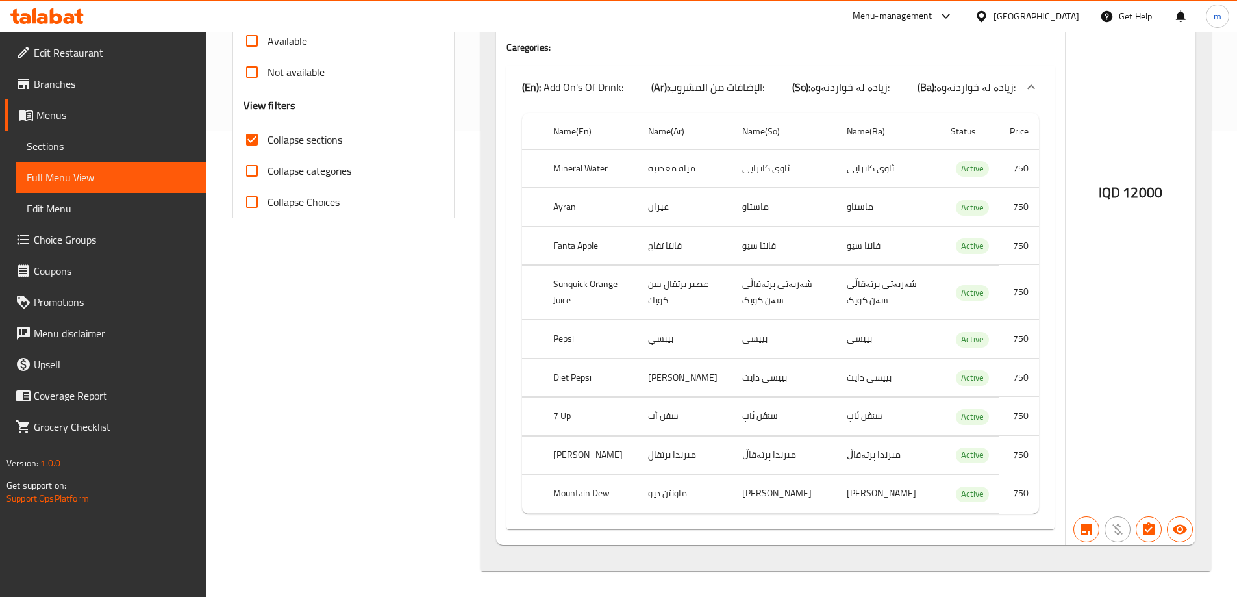
type input "[PERSON_NAME]"
